Goal: Subscribe to service/newsletter

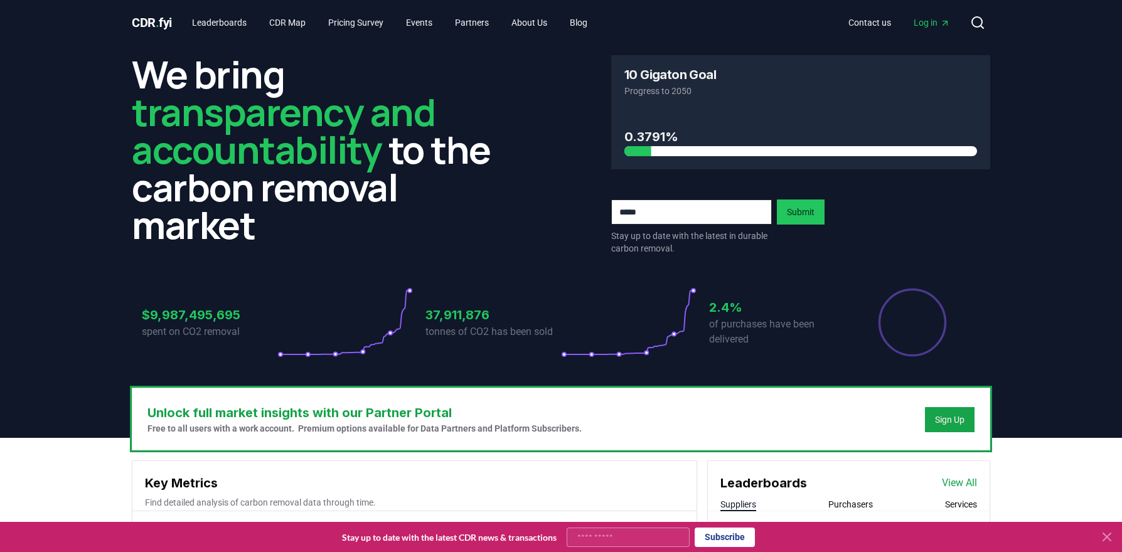
click at [622, 541] on input "Your email" at bounding box center [628, 537] width 123 height 19
type input "**********"
click at [716, 536] on button "Subscribe" at bounding box center [724, 537] width 60 height 19
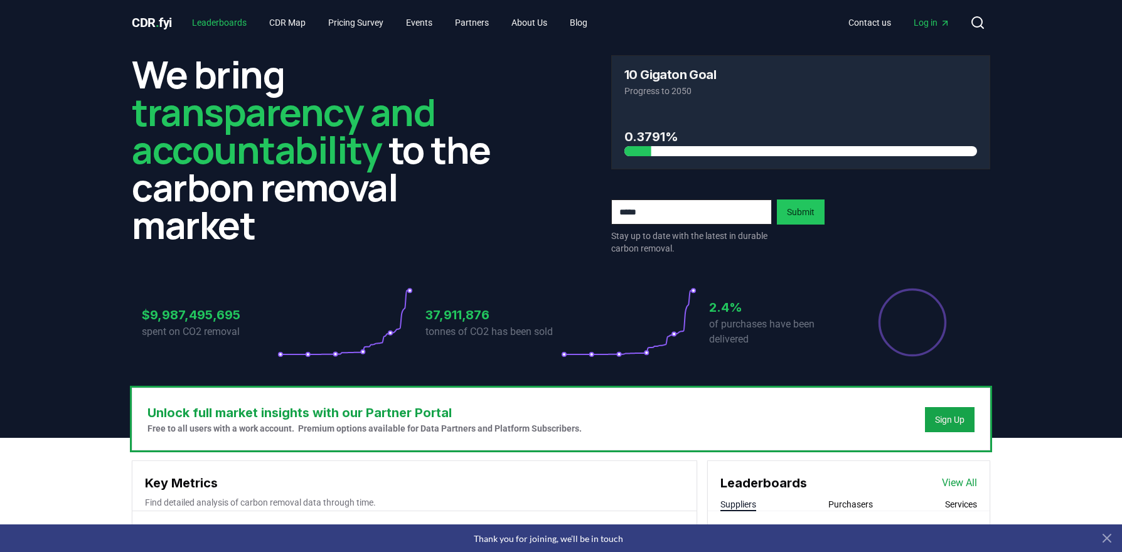
click at [226, 23] on link "Leaderboards" at bounding box center [219, 22] width 75 height 23
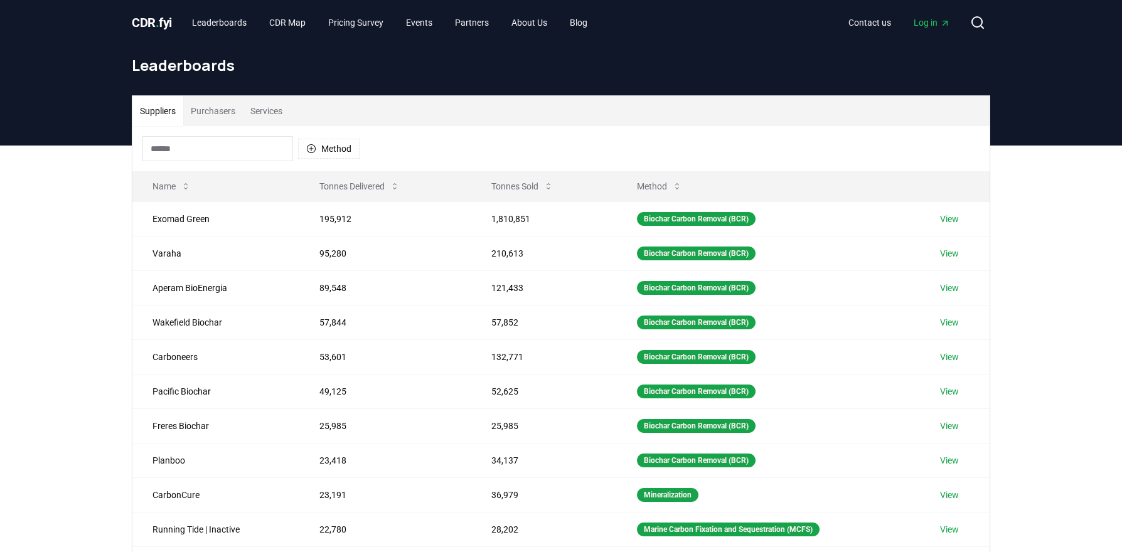
click at [276, 112] on button "Services" at bounding box center [266, 111] width 47 height 30
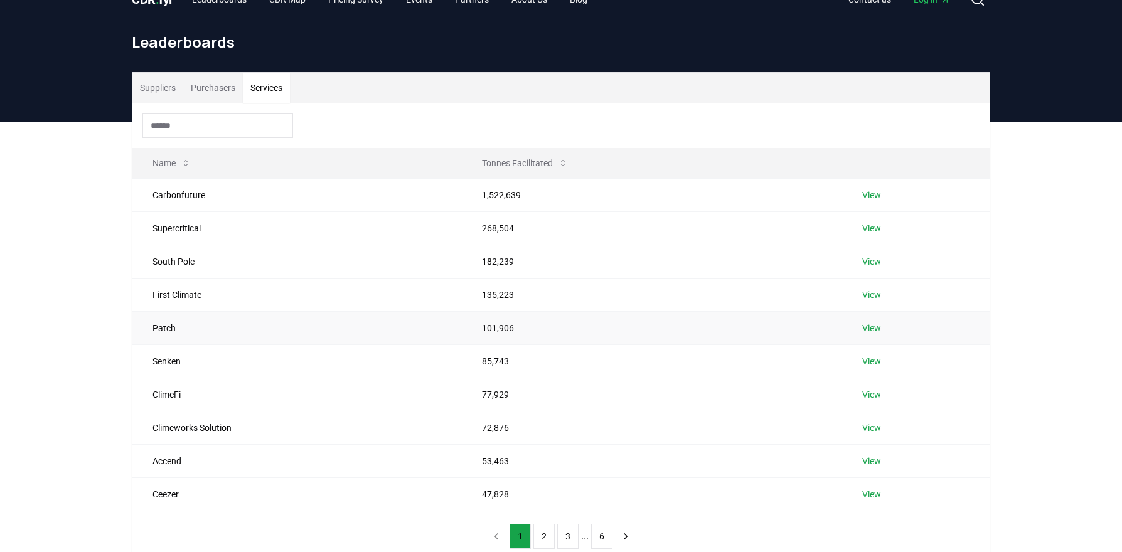
scroll to position [27, 0]
